Goal: Task Accomplishment & Management: Complete application form

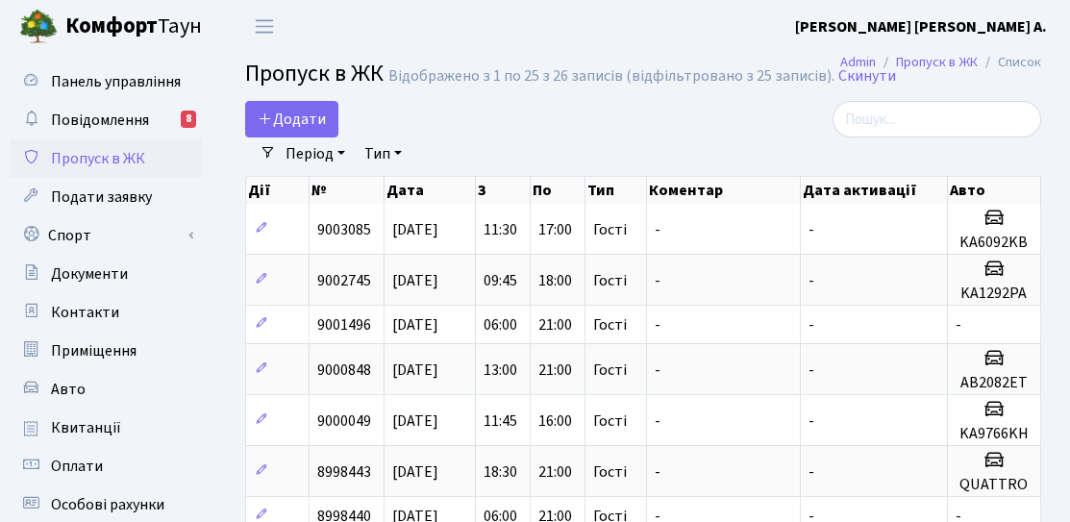
select select "25"
click at [268, 117] on icon at bounding box center [265, 118] width 15 height 15
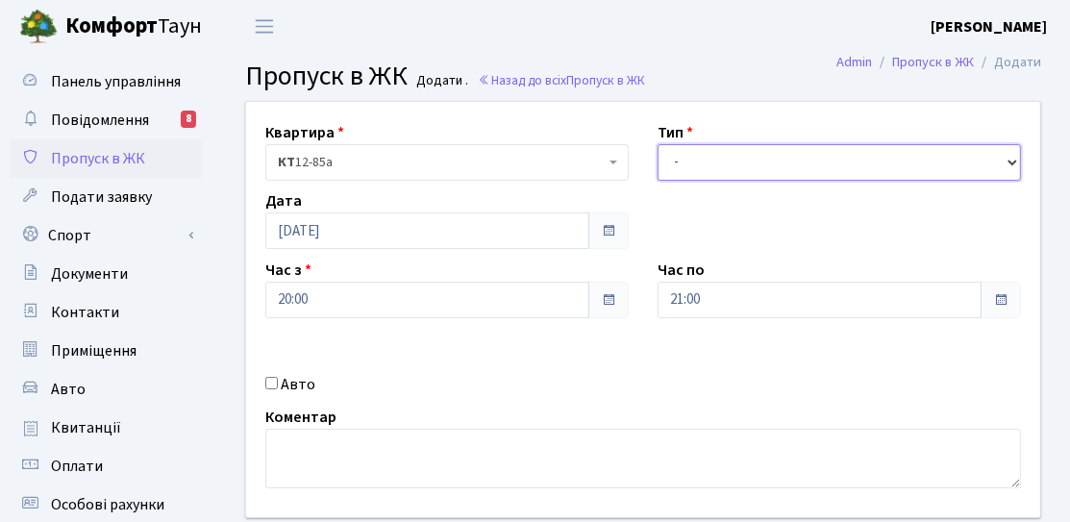
click at [744, 159] on select "- Доставка Таксі Гості Сервіс" at bounding box center [838, 162] width 363 height 37
select select "3"
click at [657, 144] on select "- Доставка Таксі Гості Сервіс" at bounding box center [838, 162] width 363 height 37
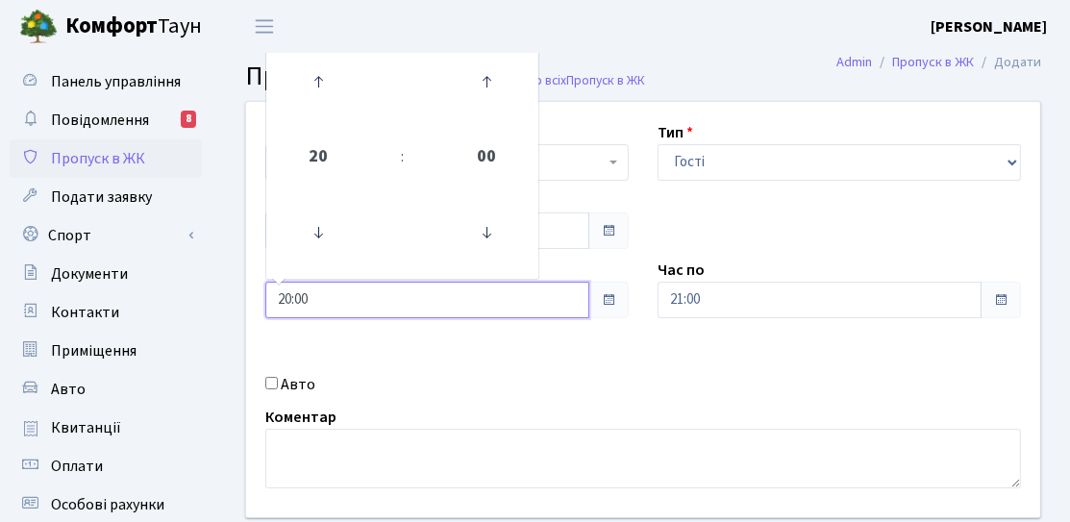
click at [433, 296] on input "20:00" at bounding box center [427, 300] width 324 height 37
click at [322, 111] on link at bounding box center [318, 81] width 57 height 69
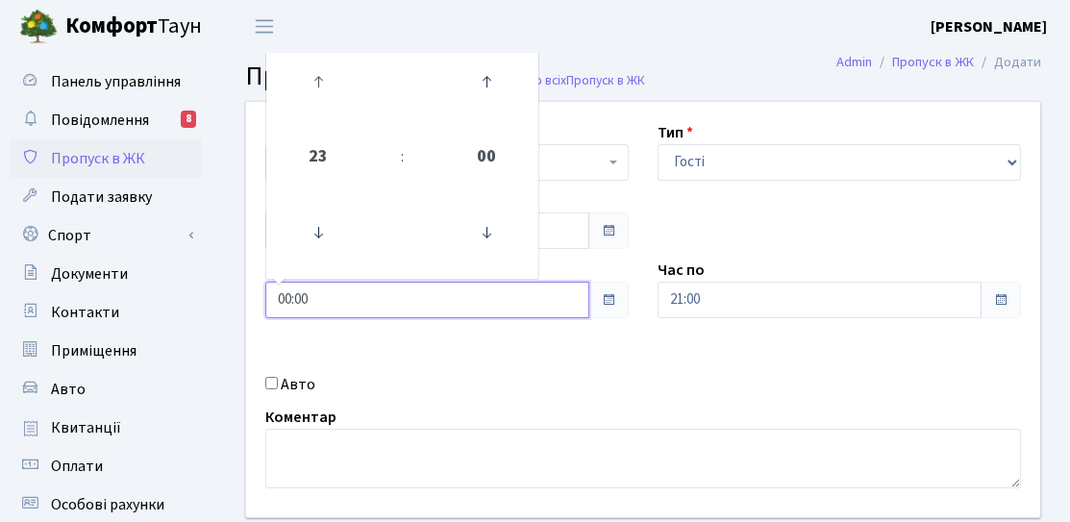
click at [322, 111] on link at bounding box center [318, 81] width 57 height 69
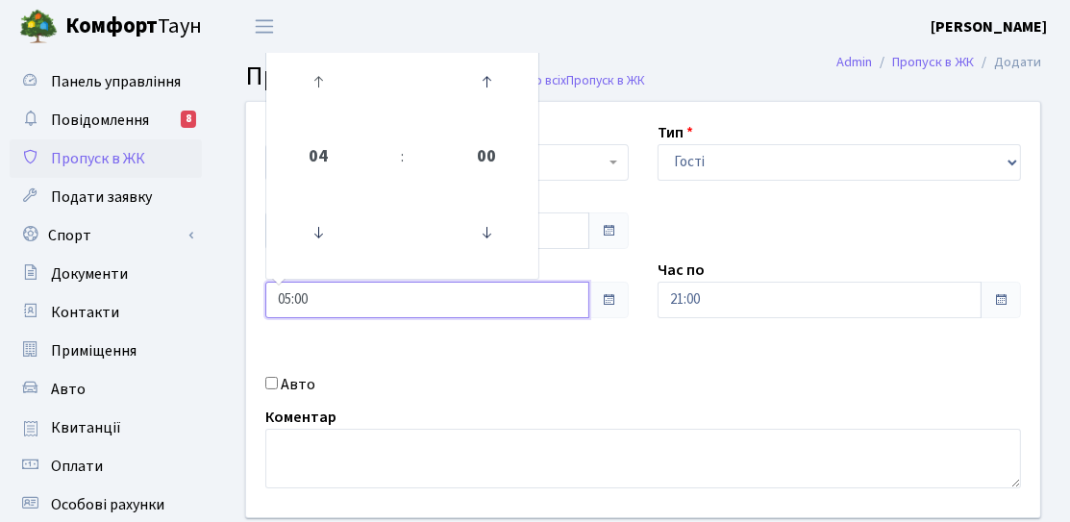
click at [322, 111] on link at bounding box center [318, 81] width 57 height 69
type input "06:00"
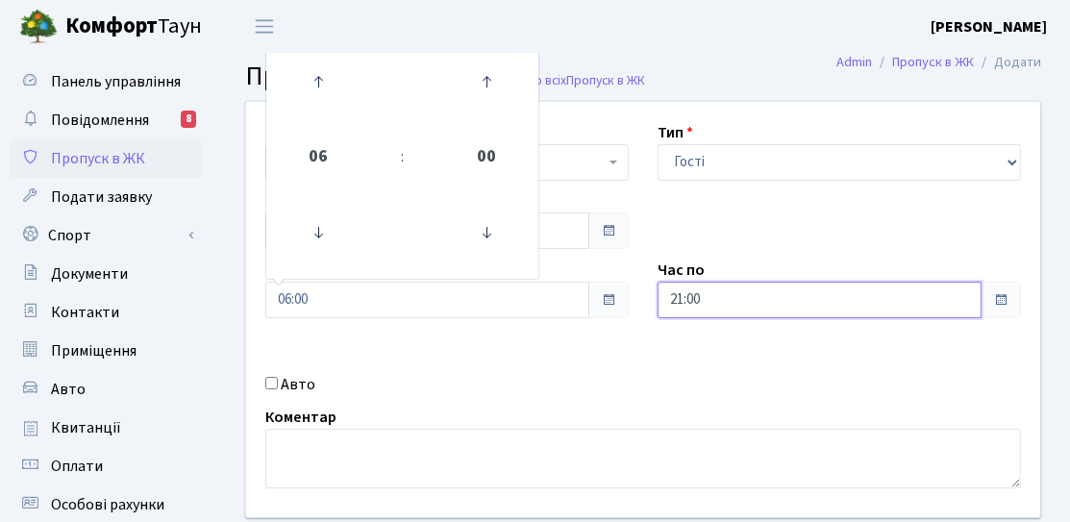
click at [696, 291] on input "21:00" at bounding box center [819, 300] width 324 height 37
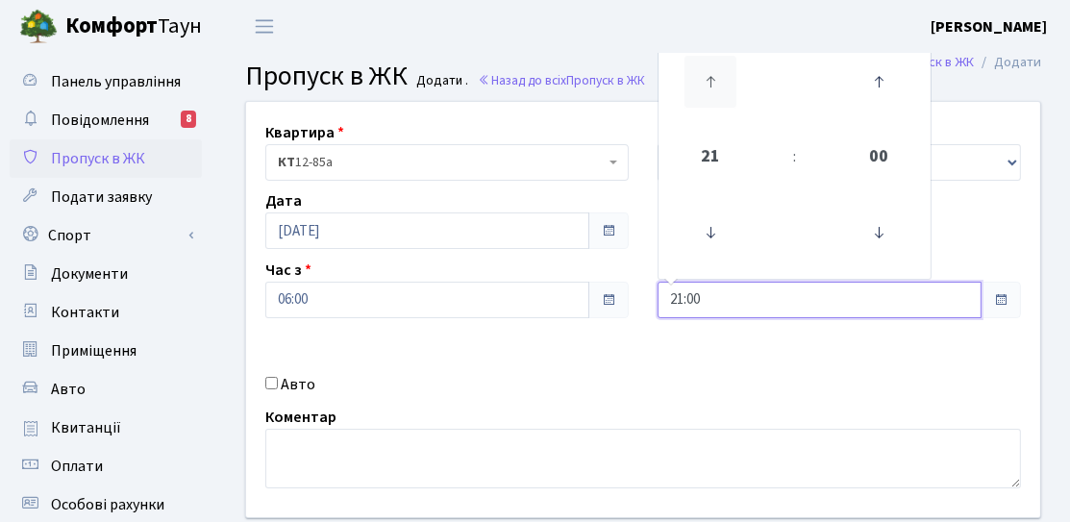
click at [698, 79] on icon at bounding box center [710, 82] width 52 height 52
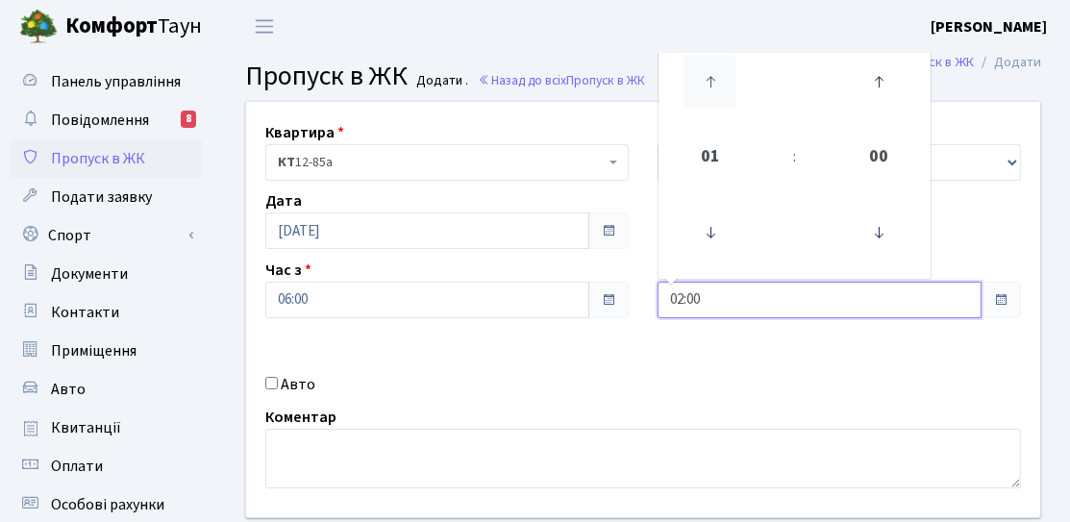
click at [698, 79] on icon at bounding box center [710, 82] width 52 height 52
click at [707, 236] on icon at bounding box center [710, 233] width 52 height 52
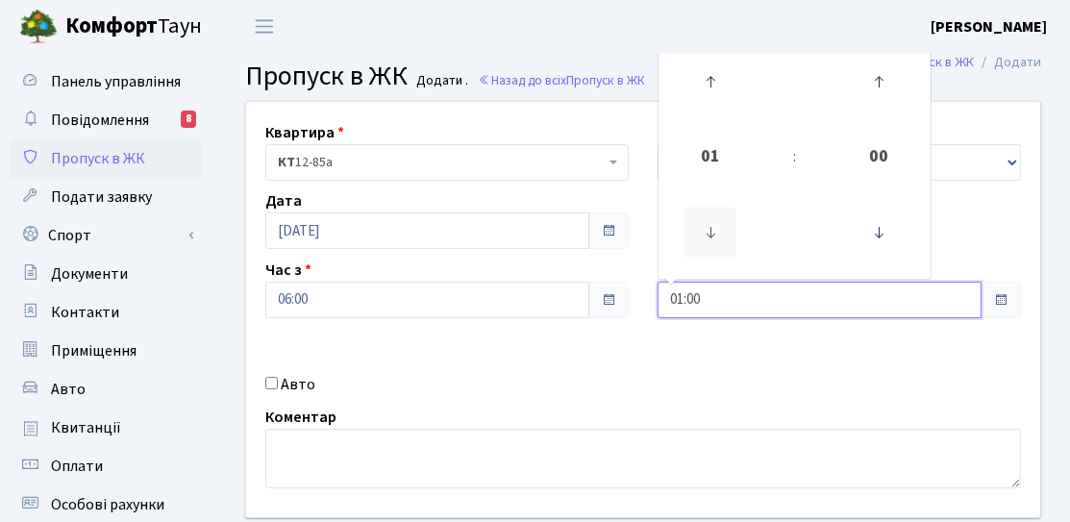
click at [707, 236] on icon at bounding box center [710, 233] width 52 height 52
click at [706, 235] on icon at bounding box center [710, 233] width 52 height 52
type input "21:00"
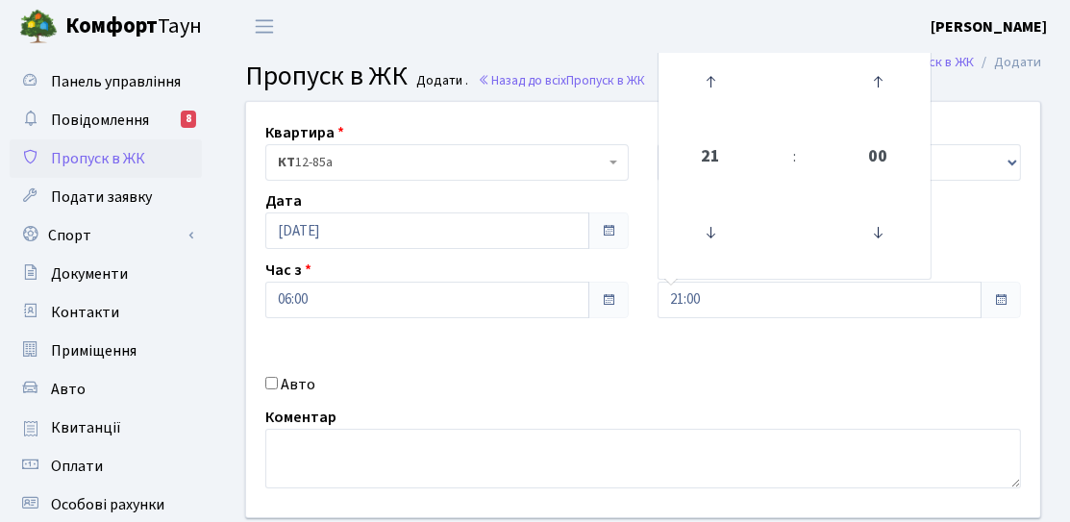
click at [619, 349] on div "Квартира <b>КТ</b>&nbsp;&nbsp;&nbsp;&nbsp;12-85а КТ 12-85а Тип - Доставка Таксі…" at bounding box center [643, 309] width 823 height 415
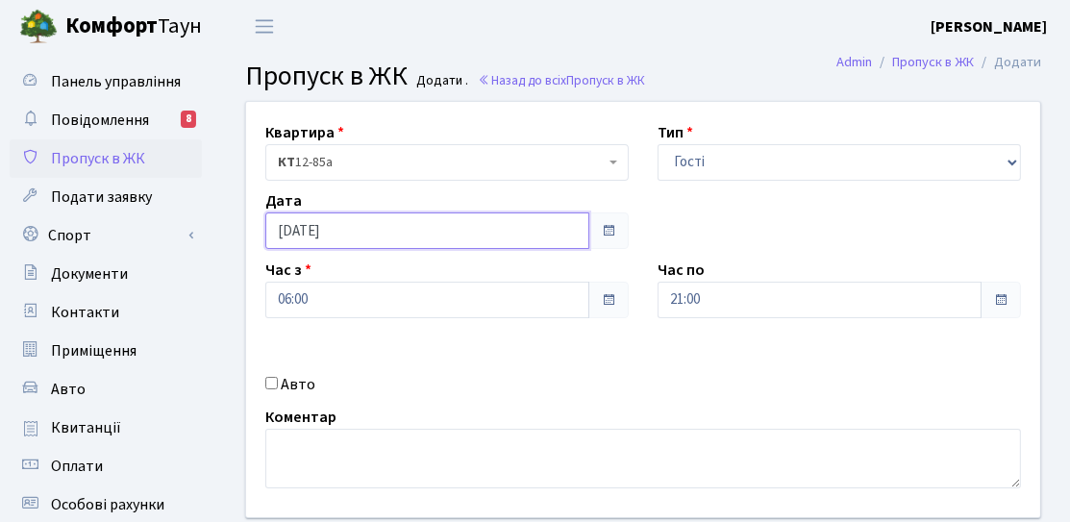
click at [387, 235] on input "[DATE]" at bounding box center [427, 230] width 324 height 37
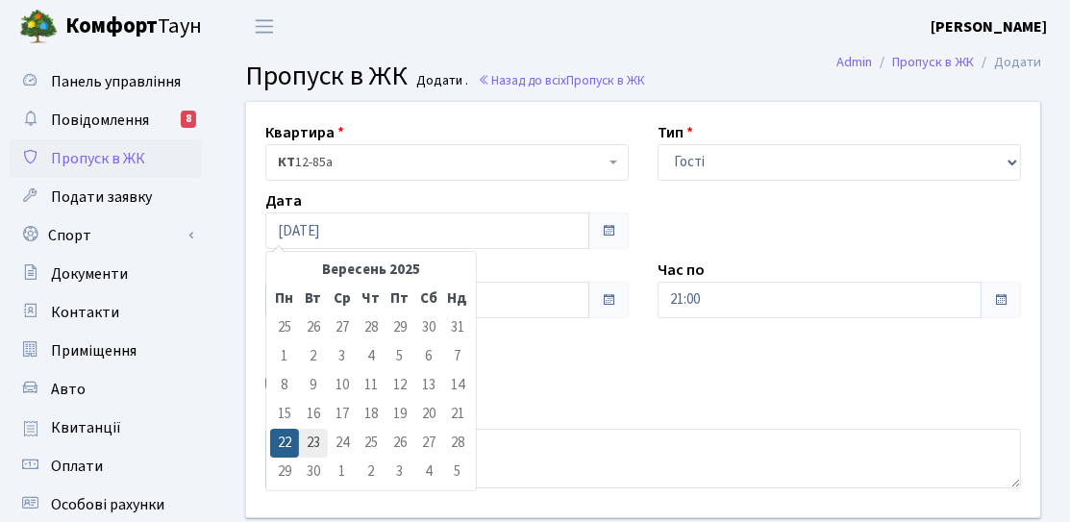
click at [321, 436] on td "23" at bounding box center [313, 443] width 29 height 29
type input "23.09.2025"
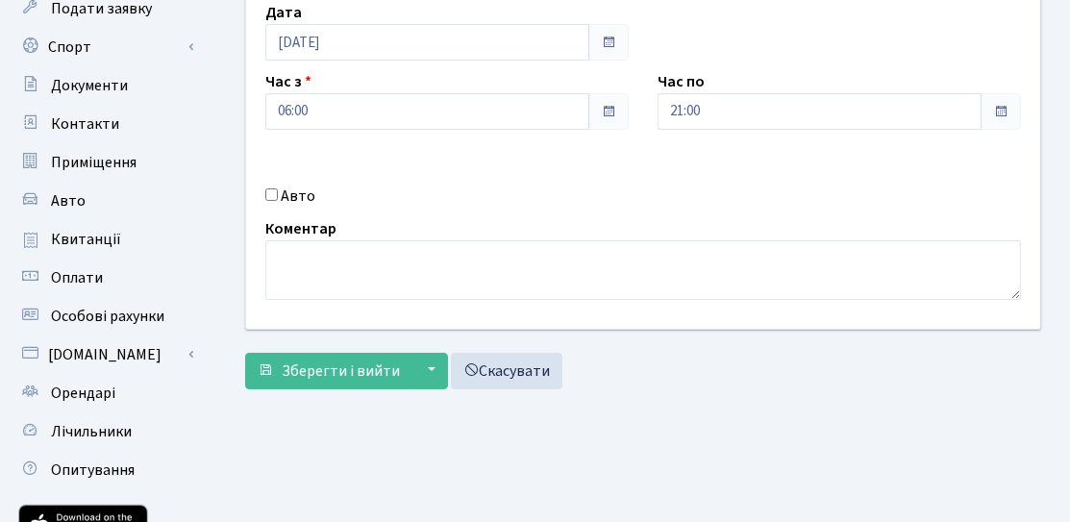
scroll to position [192, 0]
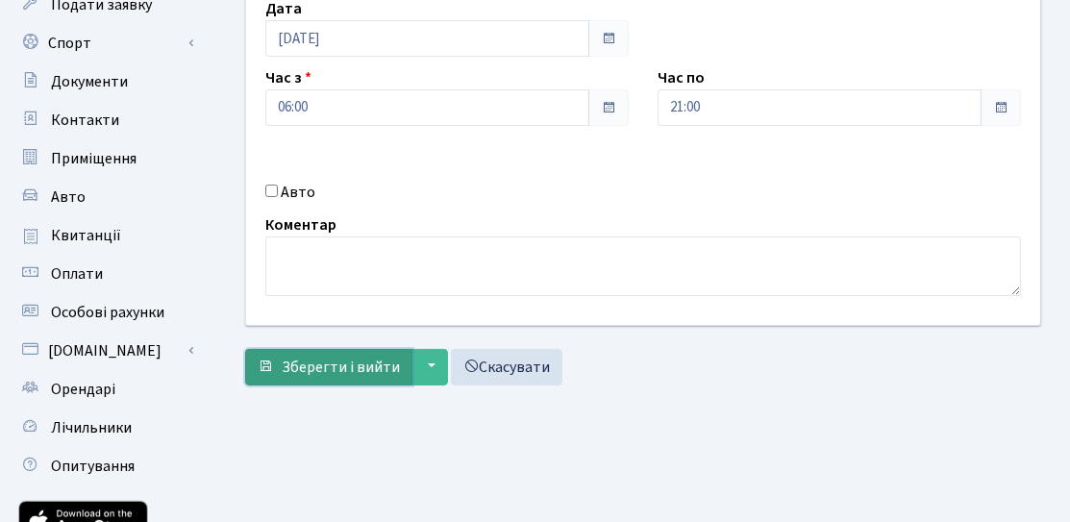
click at [348, 377] on button "Зберегти і вийти" at bounding box center [328, 367] width 167 height 37
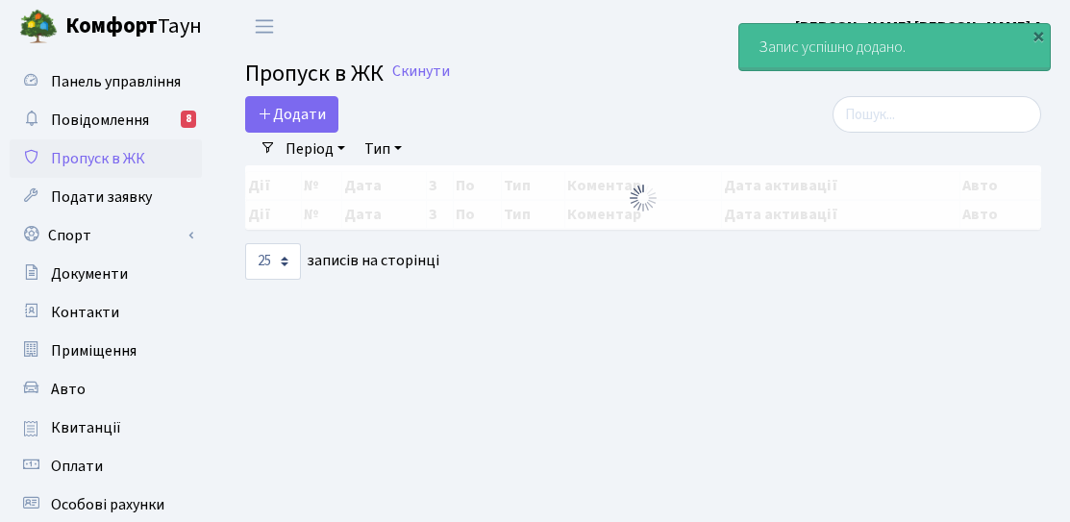
select select "25"
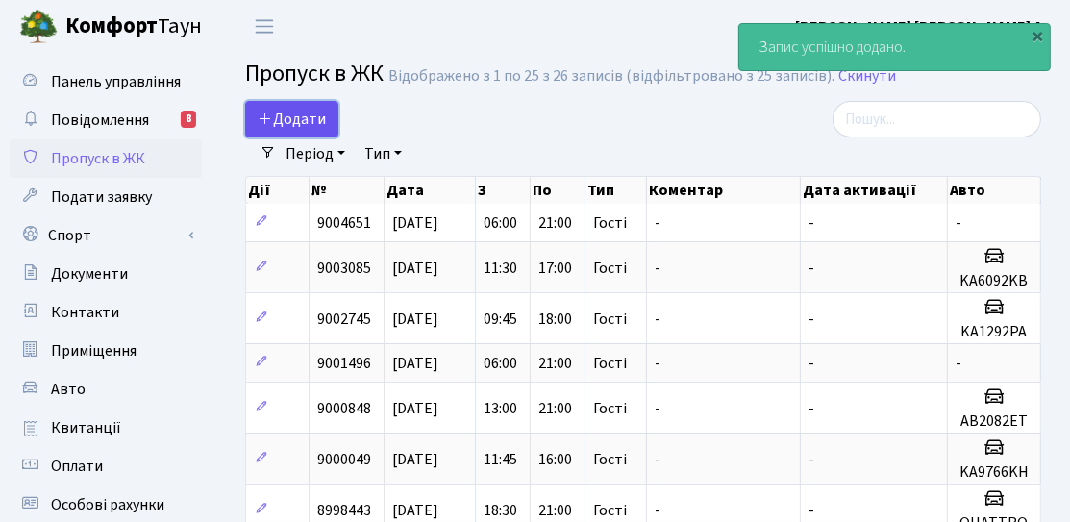
click at [309, 111] on span "Додати" at bounding box center [292, 119] width 68 height 21
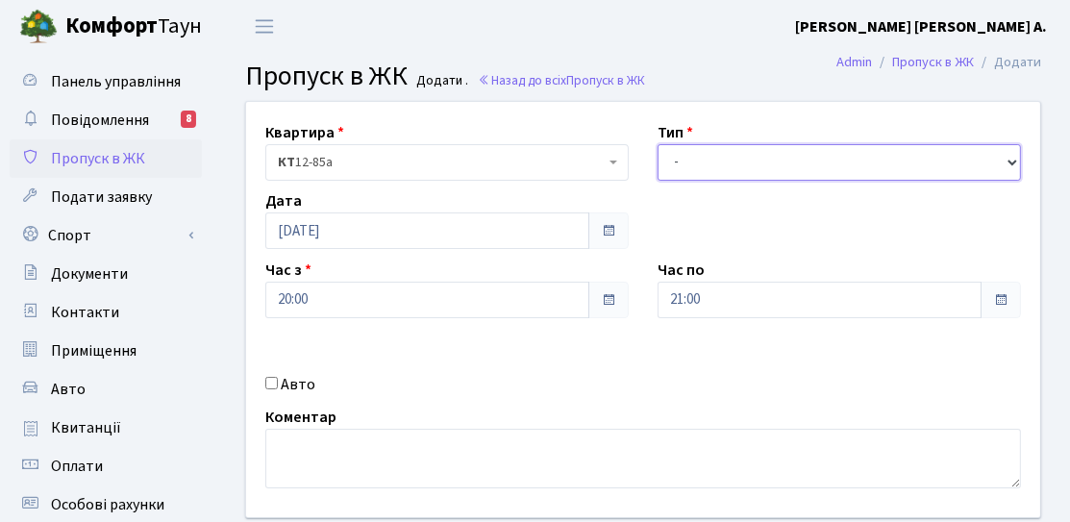
click at [753, 144] on select "- Доставка Таксі Гості Сервіс" at bounding box center [838, 162] width 363 height 37
select select "3"
click at [657, 144] on select "- Доставка Таксі Гості Сервіс" at bounding box center [838, 162] width 363 height 37
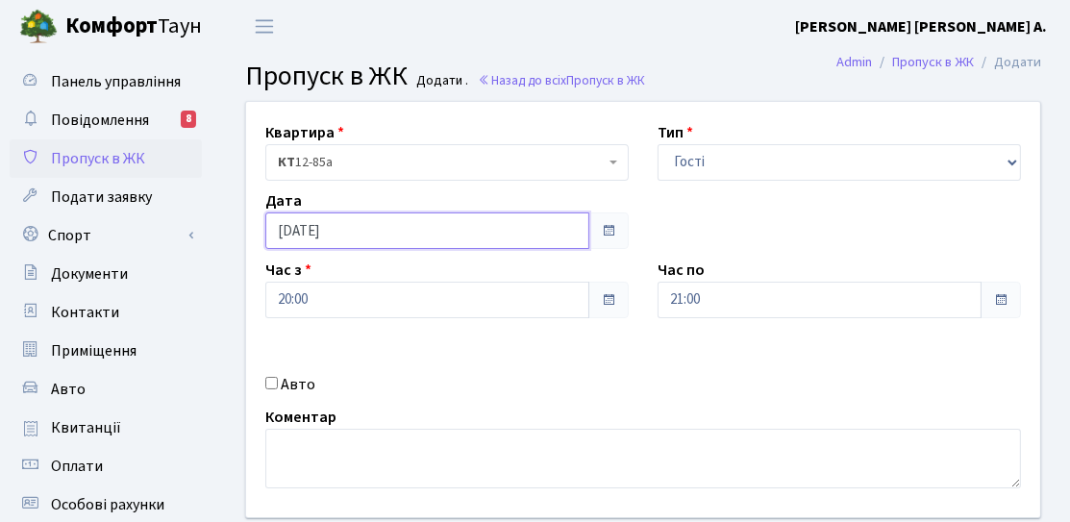
click at [383, 233] on input "[DATE]" at bounding box center [427, 230] width 324 height 37
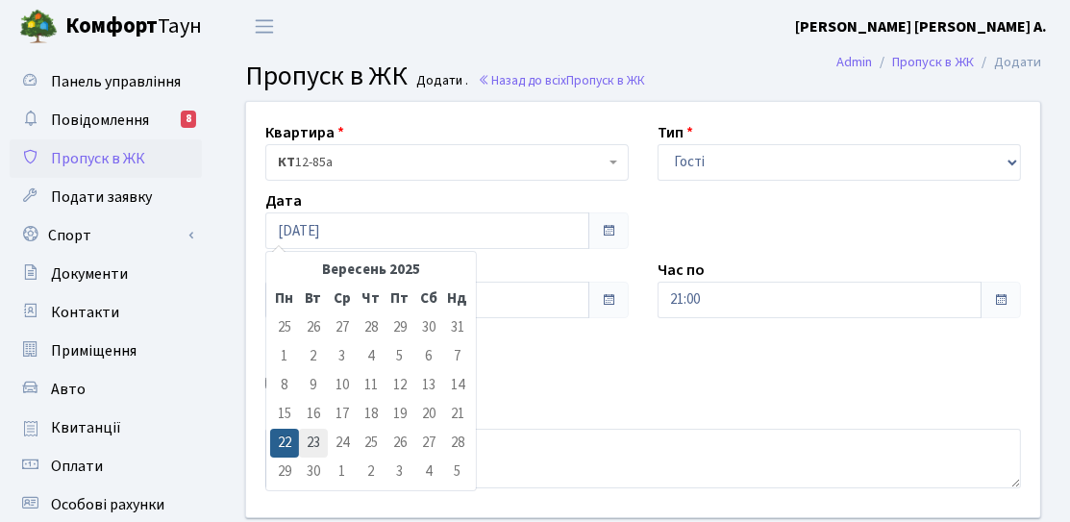
click at [300, 434] on td "23" at bounding box center [313, 443] width 29 height 29
type input "[DATE]"
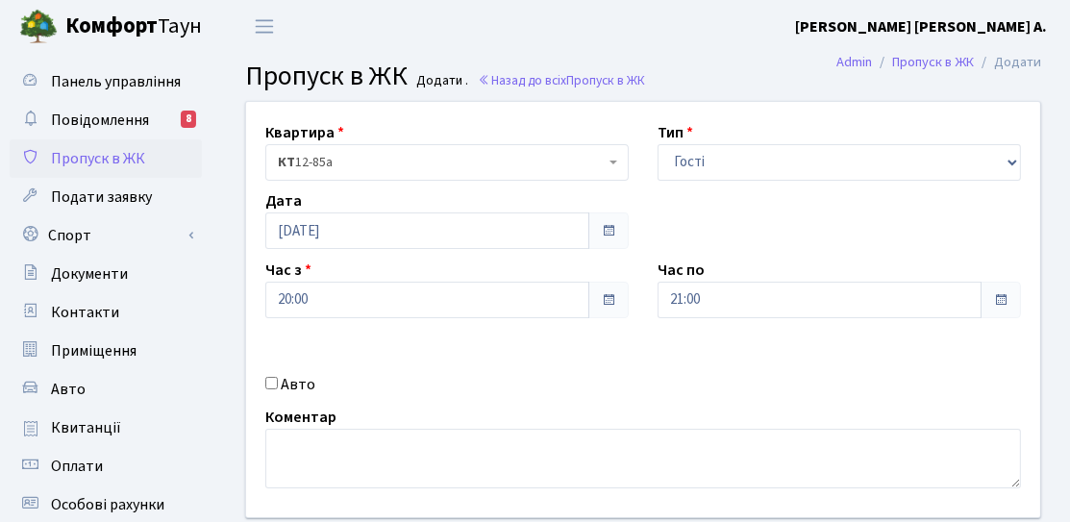
click at [378, 276] on div "Час з 20:00" at bounding box center [447, 289] width 392 height 60
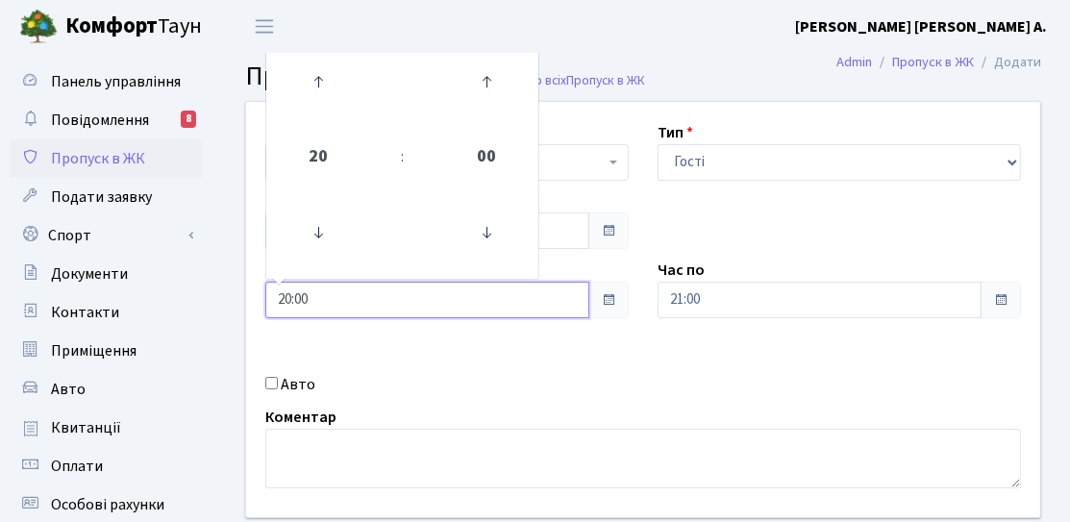
click at [381, 292] on input "20:00" at bounding box center [427, 300] width 324 height 37
click at [340, 100] on icon at bounding box center [318, 82] width 52 height 52
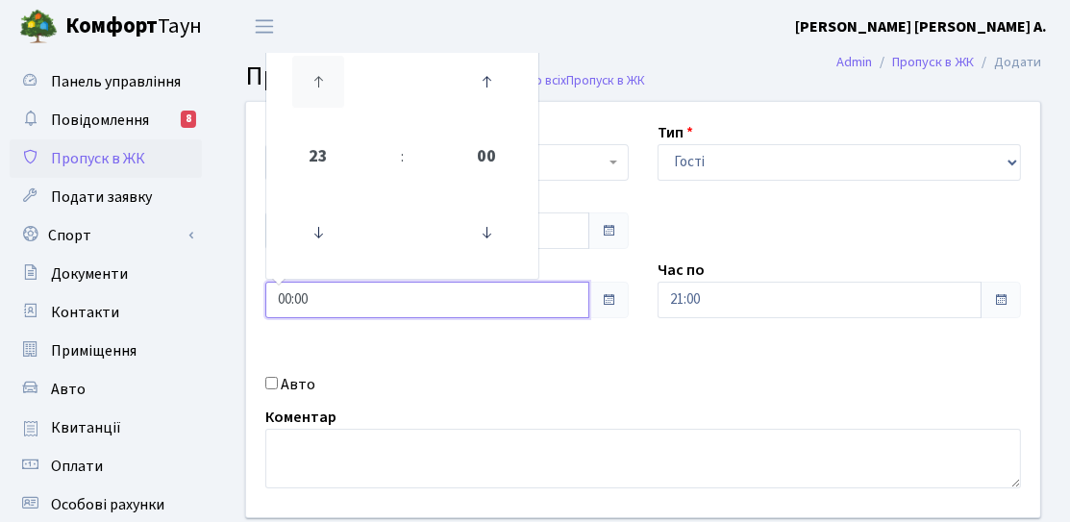
click at [340, 100] on icon at bounding box center [318, 82] width 52 height 52
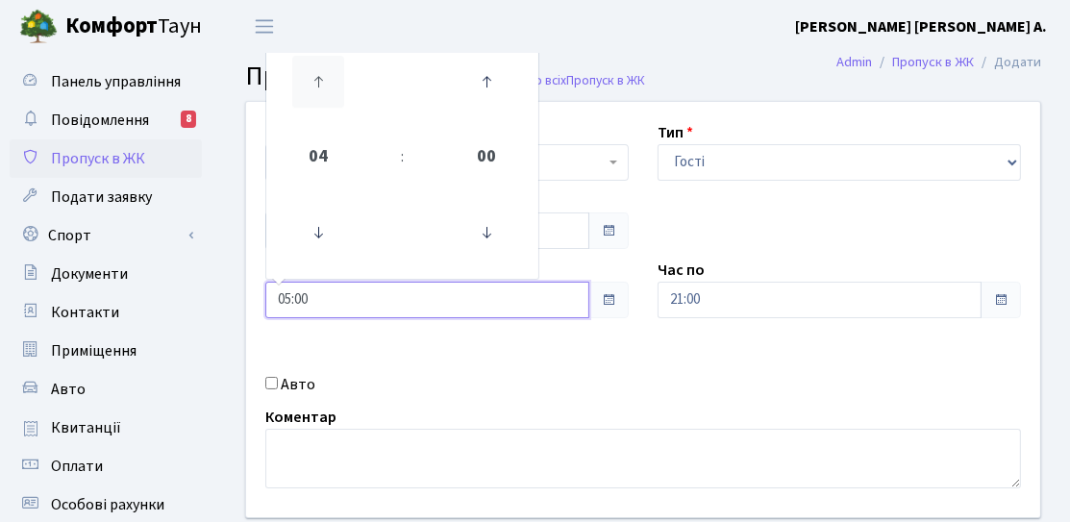
click at [340, 100] on icon at bounding box center [318, 82] width 52 height 52
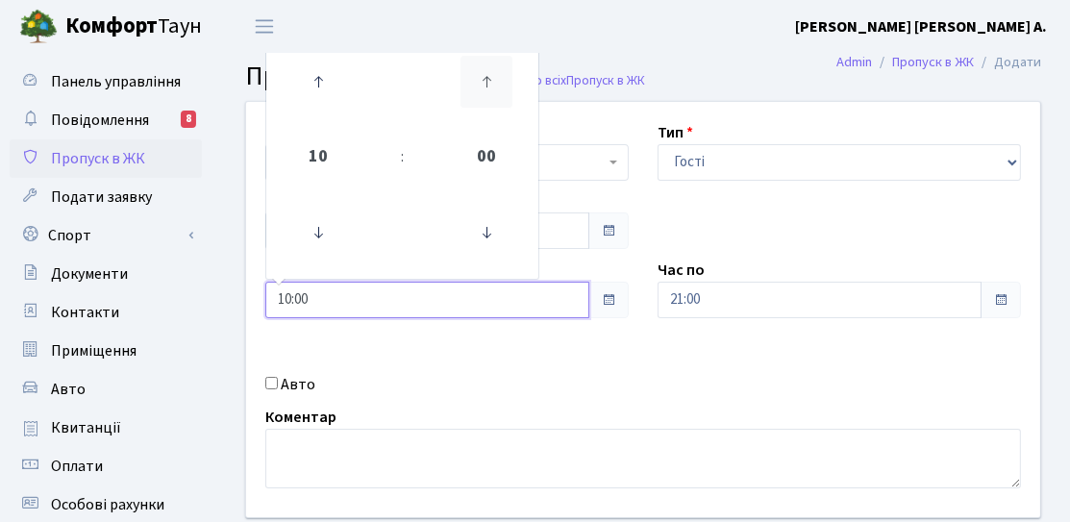
click at [480, 81] on icon at bounding box center [486, 82] width 52 height 52
click at [493, 108] on icon at bounding box center [486, 82] width 52 height 52
type input "10:30"
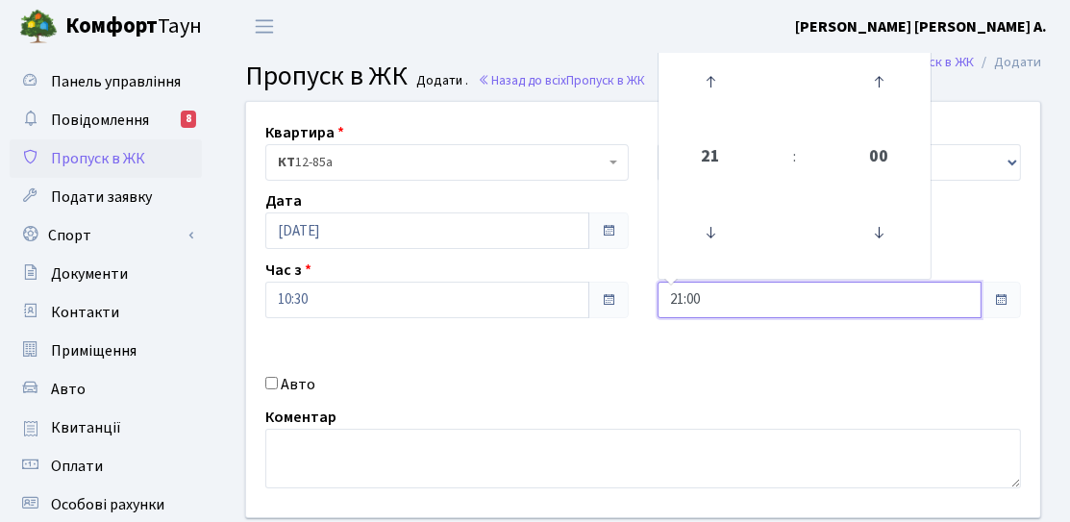
click at [791, 298] on input "21:00" at bounding box center [819, 300] width 324 height 37
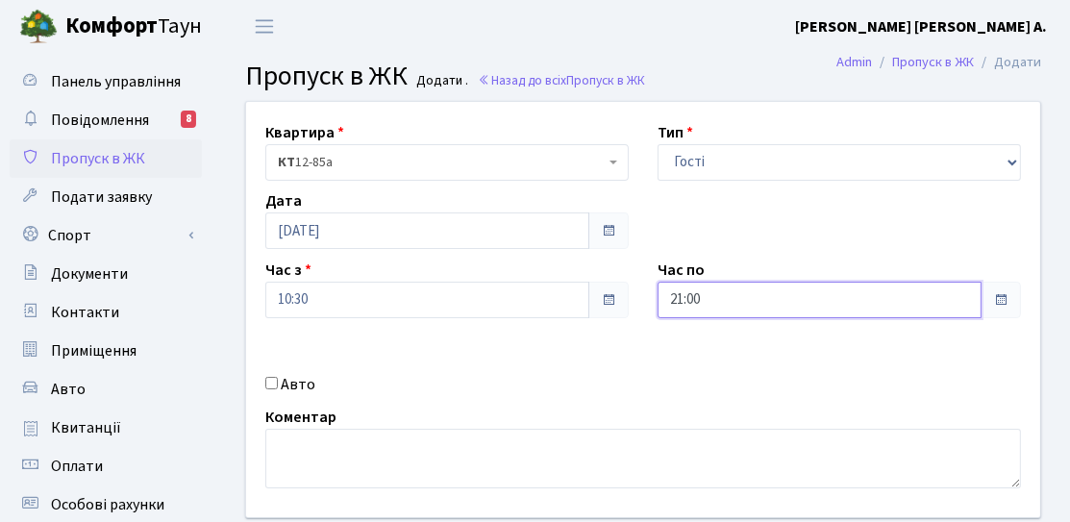
click at [722, 305] on input "21:00" at bounding box center [819, 300] width 324 height 37
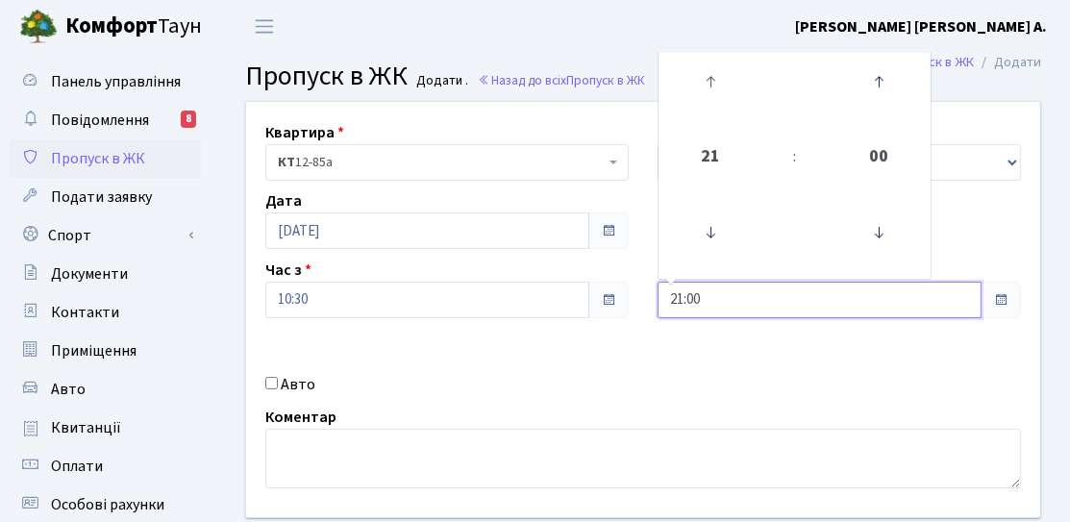
click at [701, 111] on link at bounding box center [710, 81] width 57 height 69
click at [702, 111] on link at bounding box center [710, 81] width 57 height 69
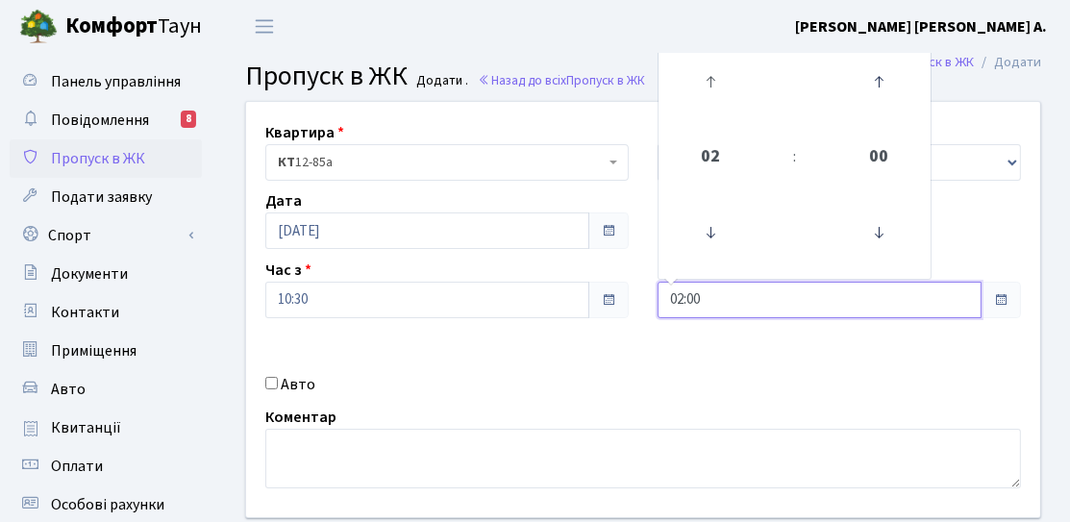
click at [702, 111] on link at bounding box center [710, 81] width 57 height 69
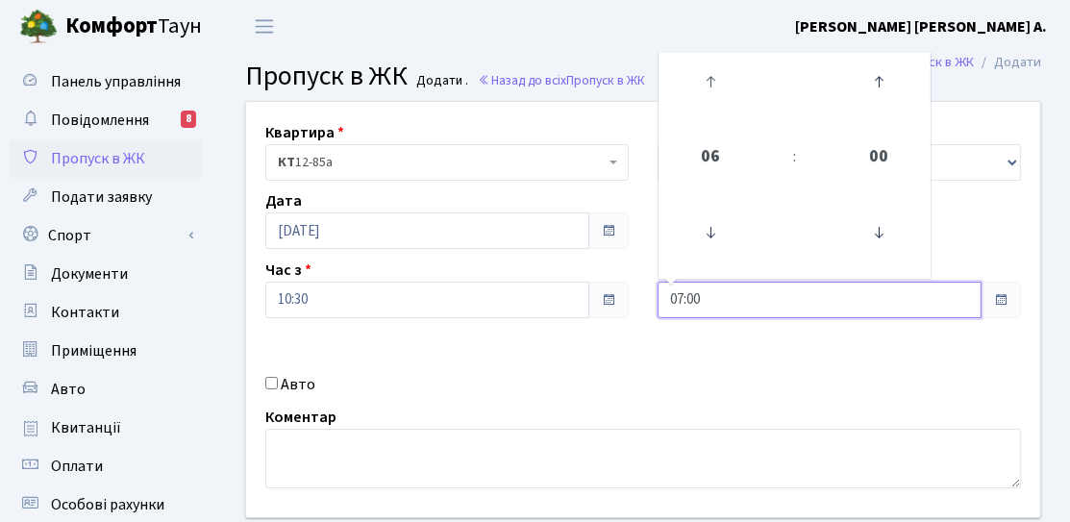
click at [702, 111] on link at bounding box center [710, 81] width 57 height 69
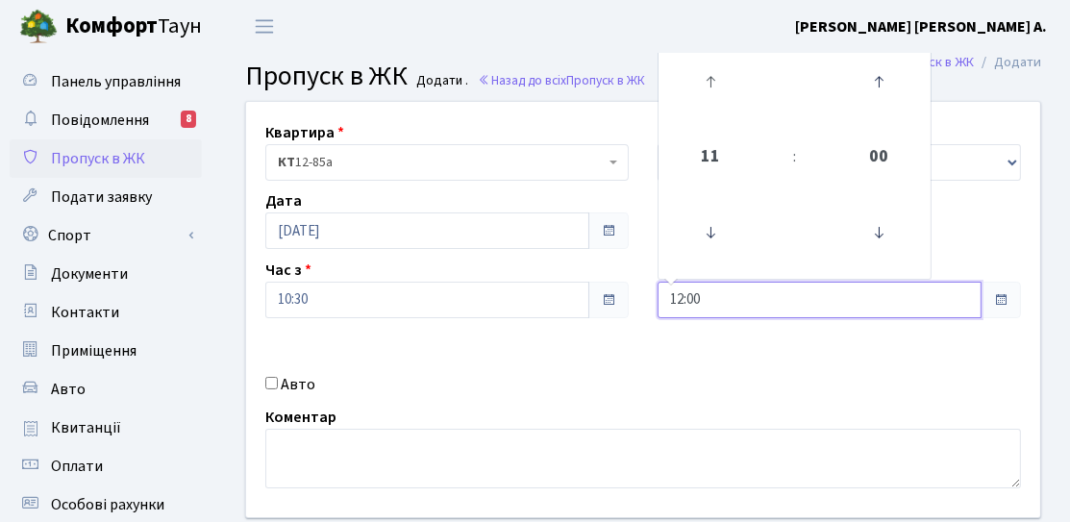
click at [702, 111] on link at bounding box center [710, 81] width 57 height 69
type input "15:00"
click at [564, 382] on div "Авто" at bounding box center [447, 384] width 392 height 23
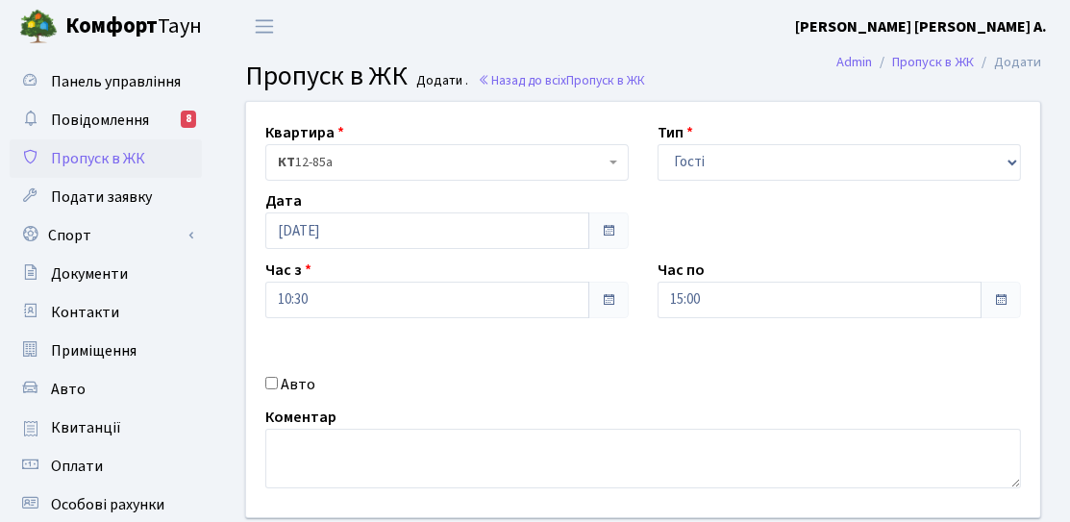
click at [275, 388] on input "Авто" at bounding box center [271, 383] width 12 height 12
checkbox input "true"
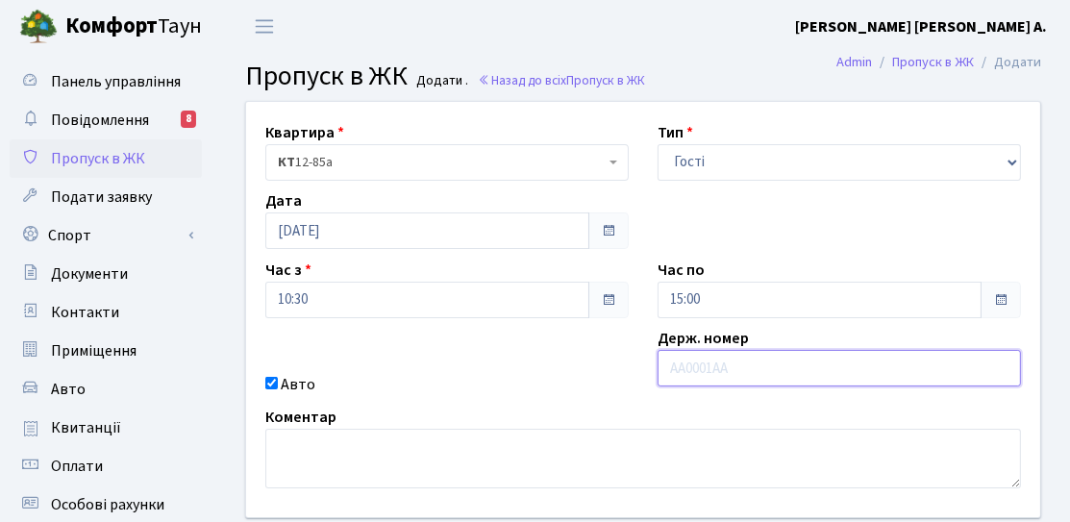
paste input "AA0085CC"
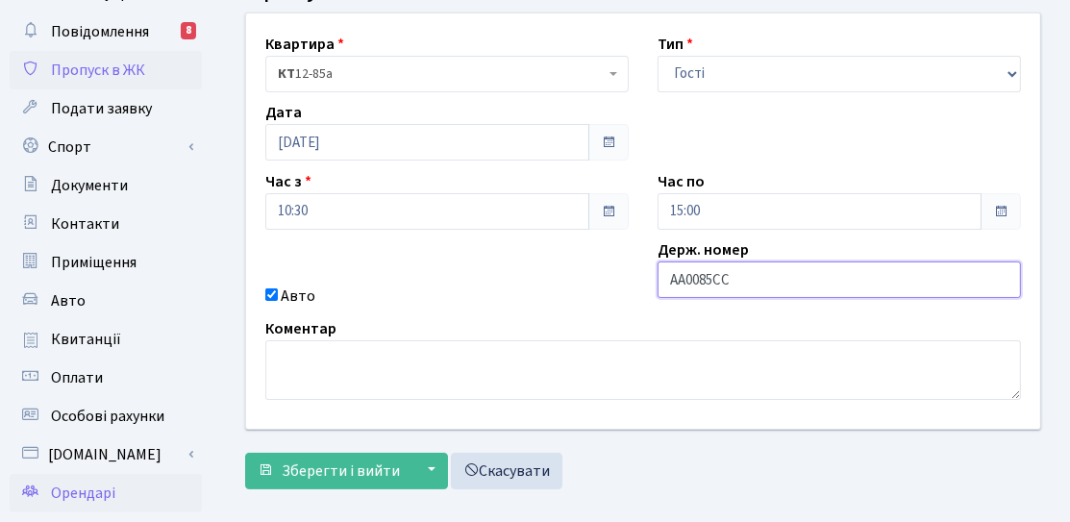
scroll to position [192, 0]
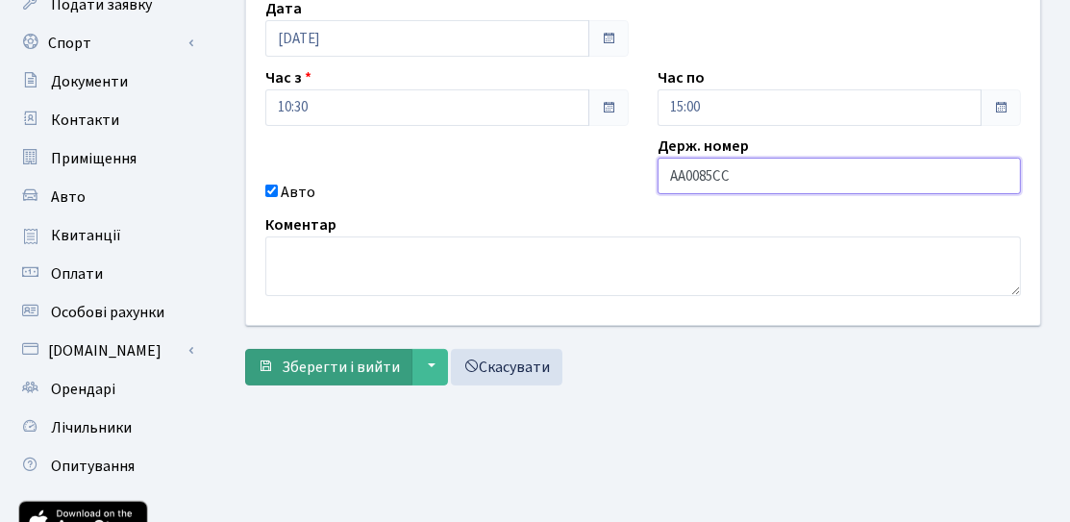
type input "AA0085CC"
click at [342, 366] on span "Зберегти і вийти" at bounding box center [341, 367] width 118 height 21
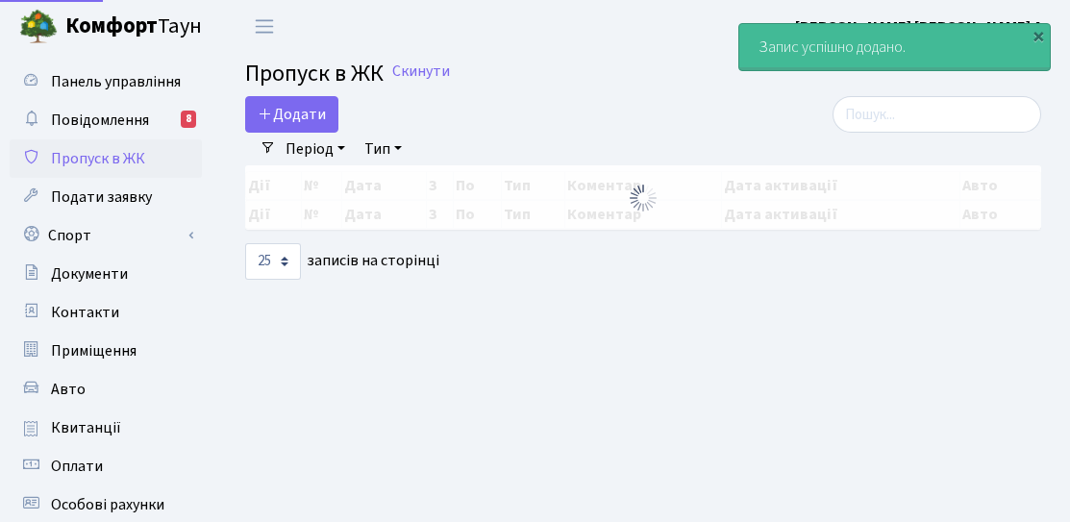
select select "25"
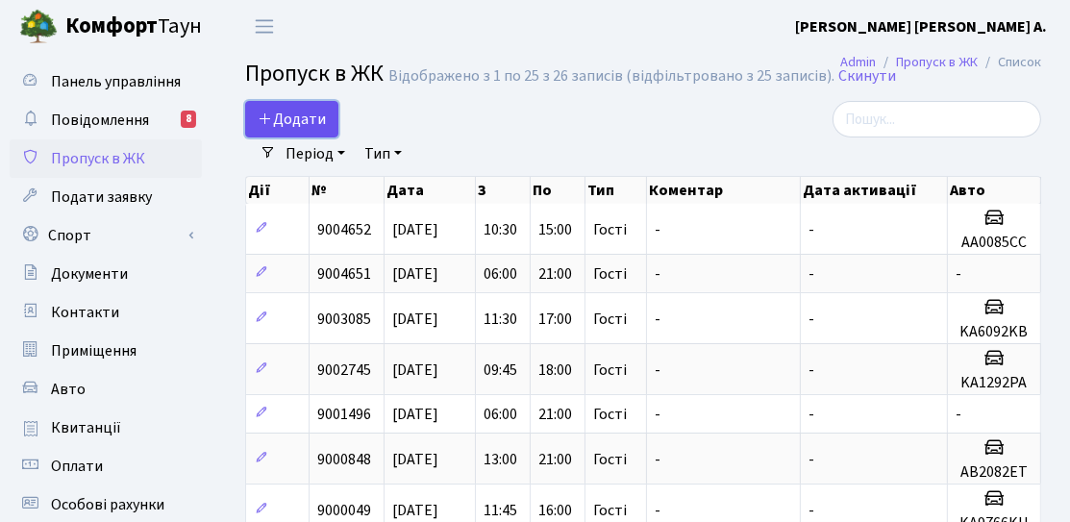
click at [279, 131] on link "Додати" at bounding box center [291, 119] width 93 height 37
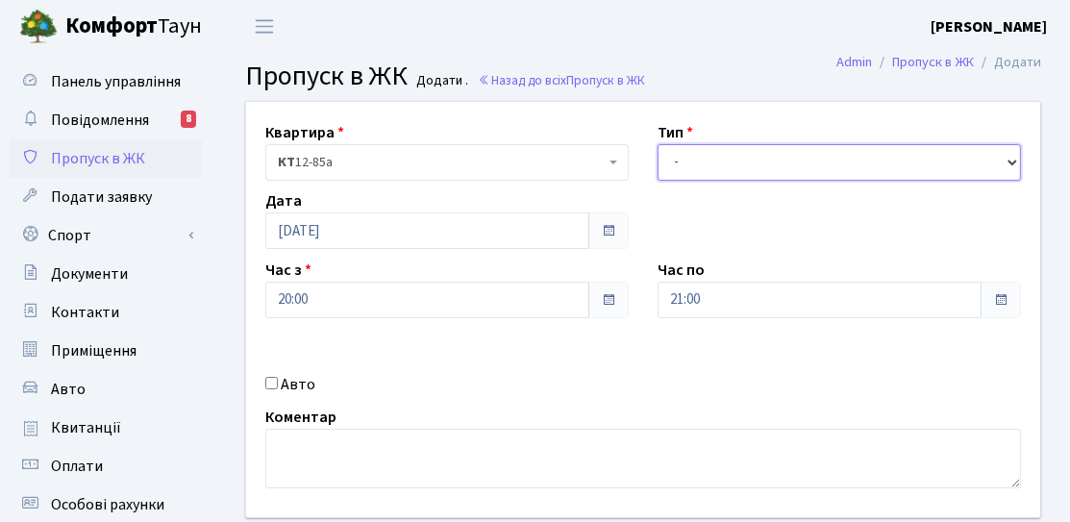
drag, startPoint x: 706, startPoint y: 157, endPoint x: 701, endPoint y: 171, distance: 15.5
click at [706, 157] on select "- Доставка Таксі Гості Сервіс" at bounding box center [838, 162] width 363 height 37
select select "3"
click at [657, 144] on select "- Доставка Таксі Гості Сервіс" at bounding box center [838, 162] width 363 height 37
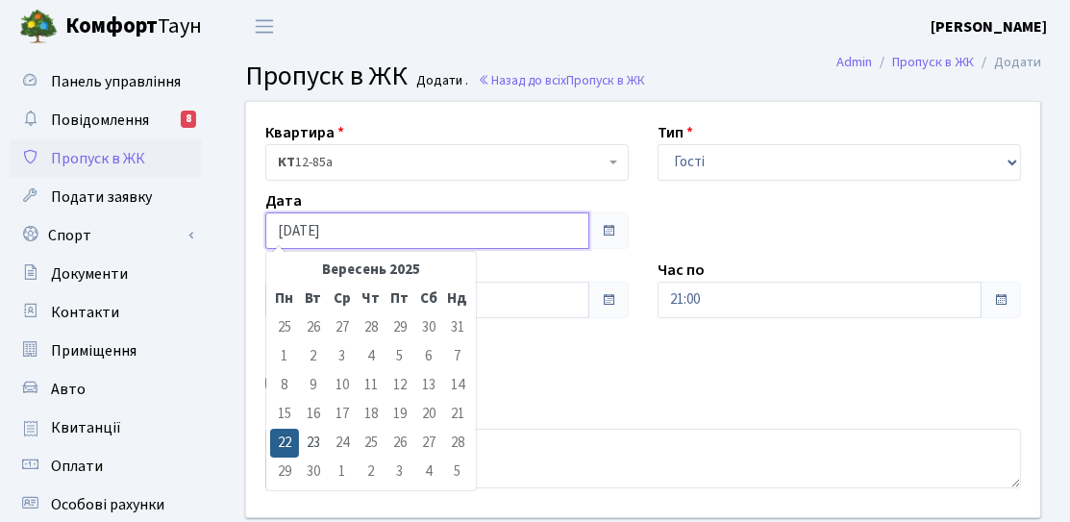
click at [357, 233] on input "[DATE]" at bounding box center [427, 230] width 324 height 37
click at [565, 339] on div "Квартира <b>КТ</b>&nbsp;&nbsp;&nbsp;&nbsp;12-85а КТ 12-85а Тип - Доставка Таксі…" at bounding box center [643, 309] width 823 height 415
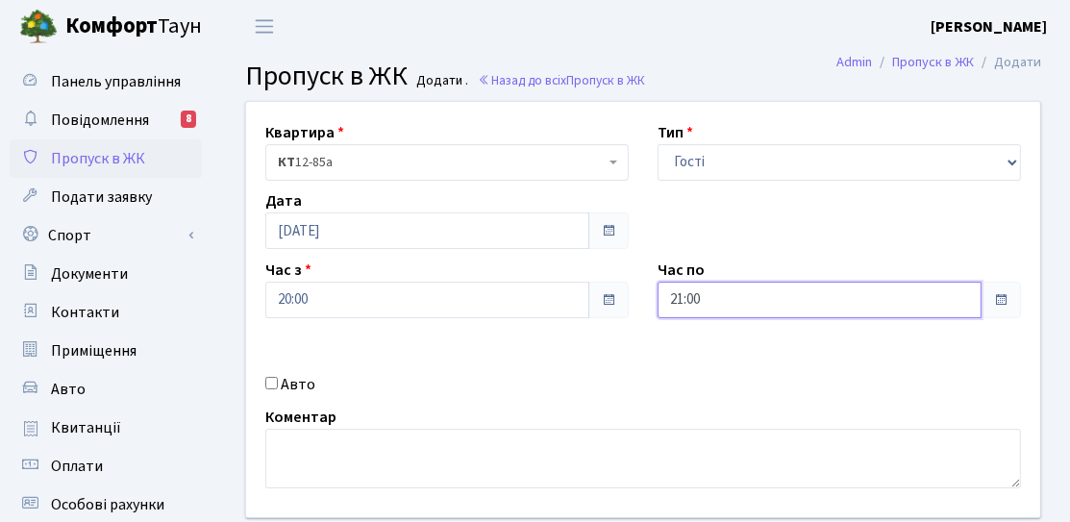
click at [773, 297] on input "21:00" at bounding box center [819, 300] width 324 height 37
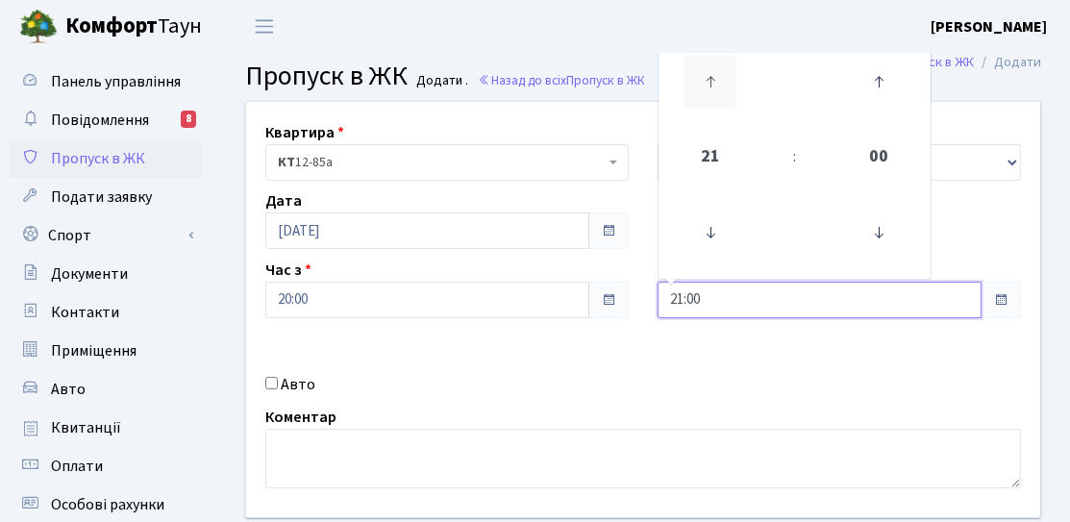
click at [717, 91] on icon at bounding box center [710, 82] width 52 height 52
type input "22:00"
click at [624, 344] on div "Квартира <b>КТ</b>&nbsp;&nbsp;&nbsp;&nbsp;12-85а КТ 12-85а Тип - Доставка Таксі…" at bounding box center [643, 309] width 823 height 415
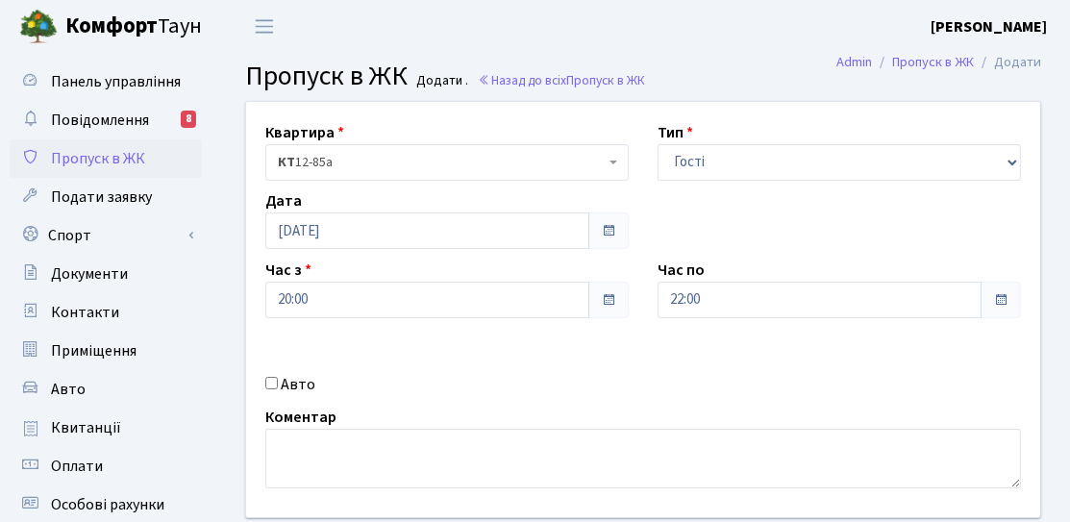
click at [352, 270] on div "Час з 20:00" at bounding box center [447, 289] width 392 height 60
click at [367, 292] on input "20:00" at bounding box center [427, 300] width 324 height 37
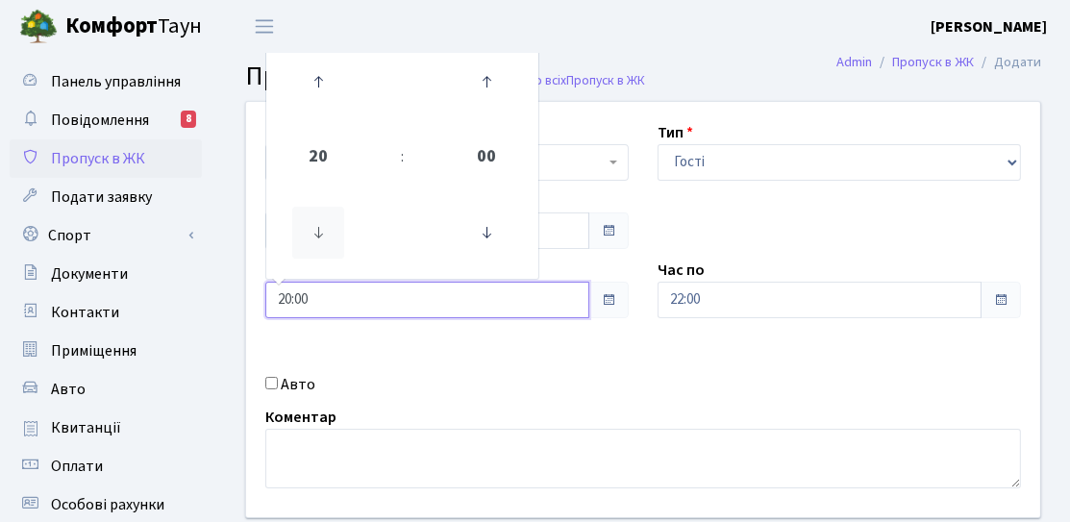
click at [325, 240] on icon at bounding box center [318, 233] width 52 height 52
type input "19:00"
click at [514, 366] on div "Квартира <b>КТ</b>&nbsp;&nbsp;&nbsp;&nbsp;12-85а КТ 12-85а Тип - Доставка Таксі…" at bounding box center [643, 309] width 823 height 415
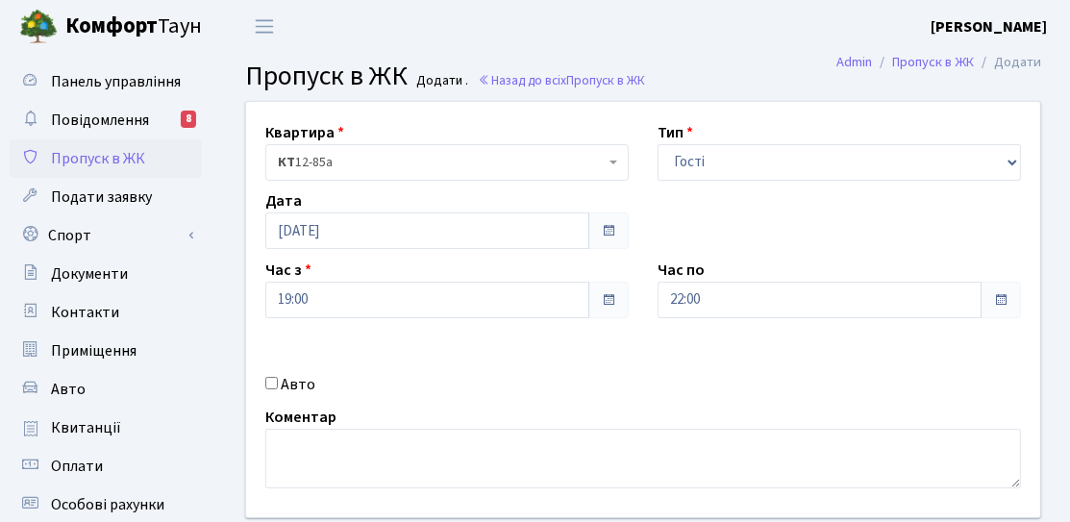
scroll to position [96, 0]
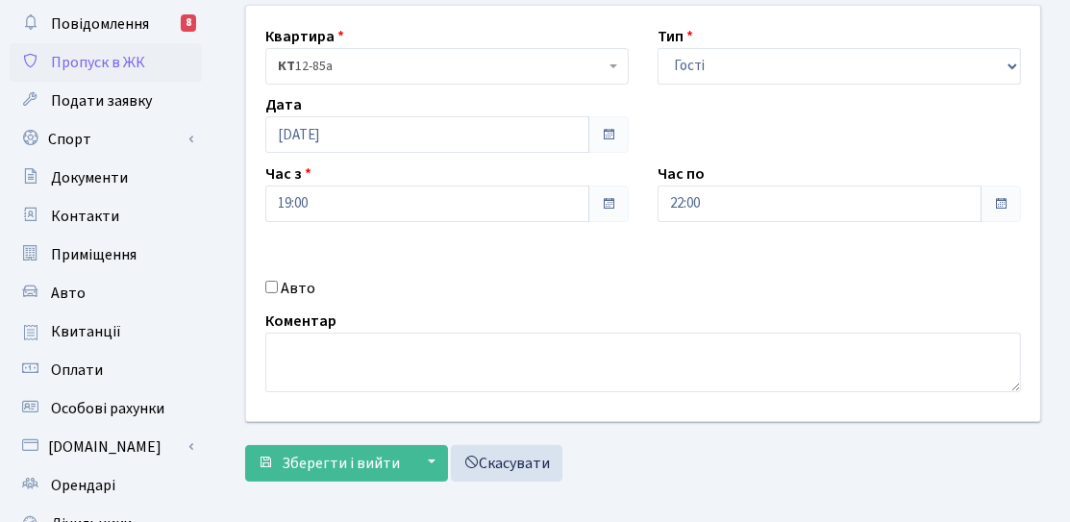
click at [309, 286] on label "Авто" at bounding box center [298, 288] width 35 height 23
click at [278, 286] on input "Авто" at bounding box center [271, 287] width 12 height 12
checkbox input "true"
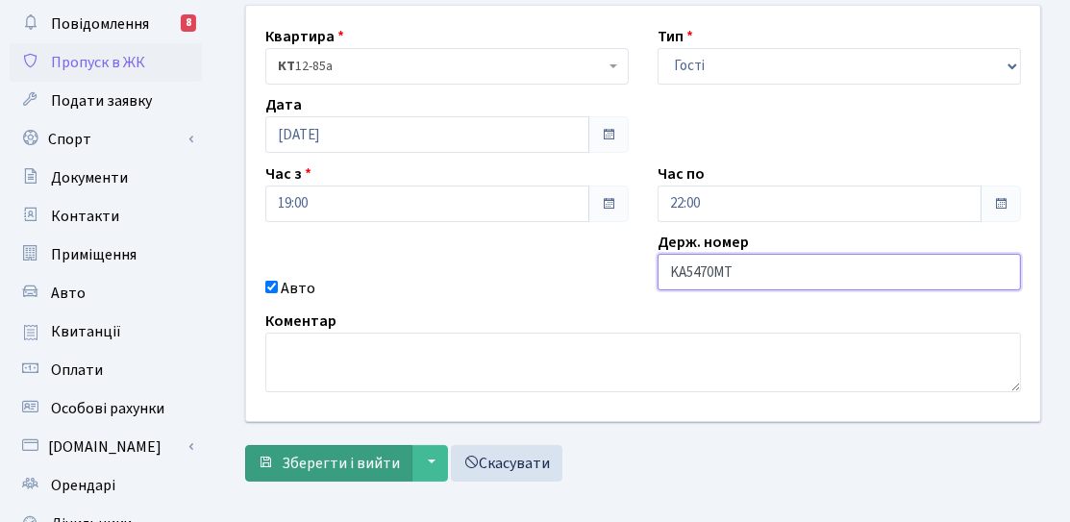
type input "KA5470MT"
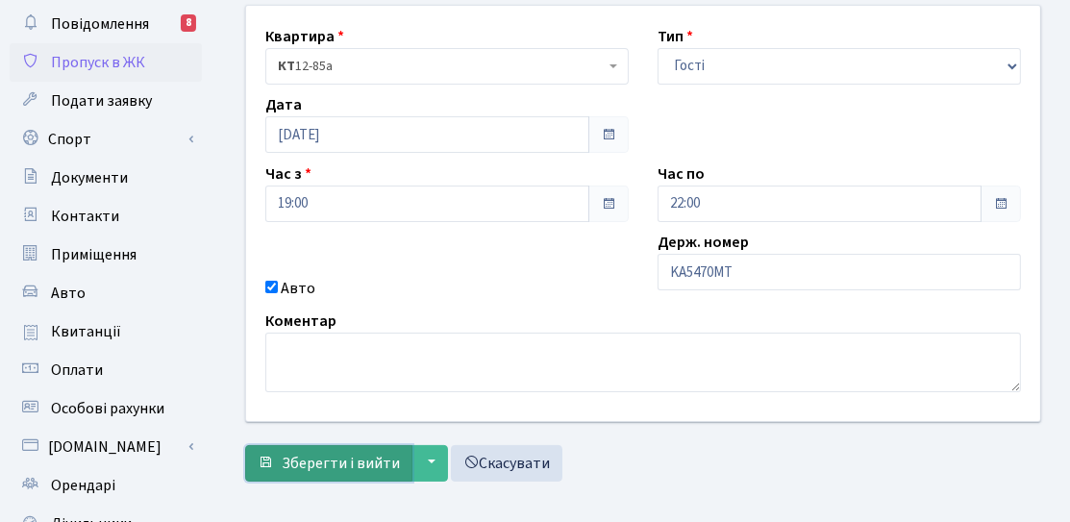
click at [316, 454] on span "Зберегти і вийти" at bounding box center [341, 463] width 118 height 21
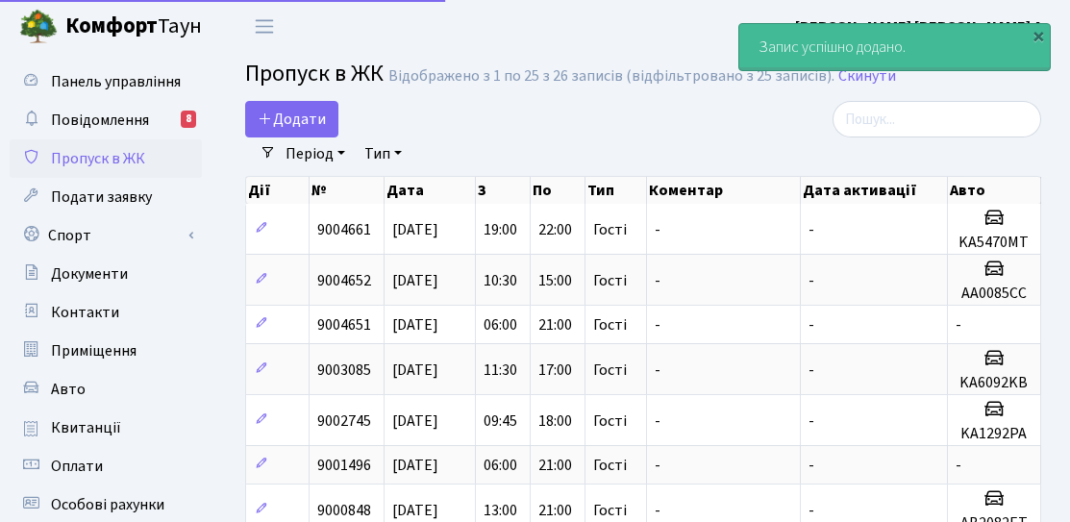
select select "25"
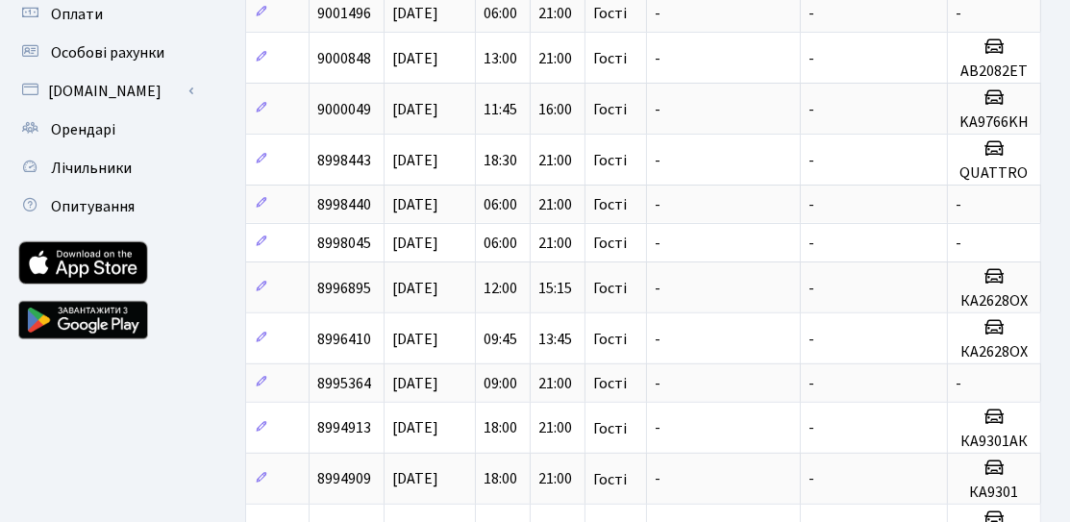
scroll to position [288, 0]
